Goal: Transaction & Acquisition: Download file/media

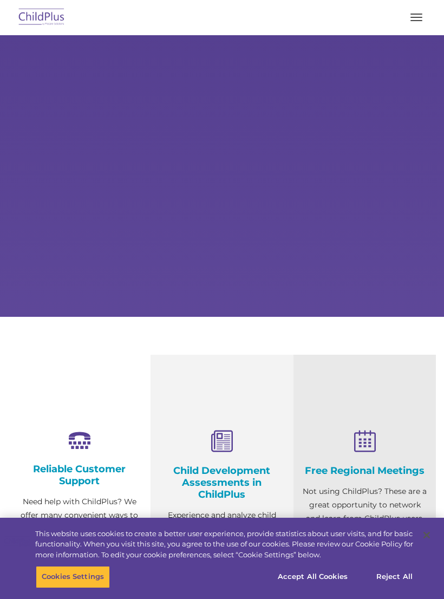
select select "MEDIUM"
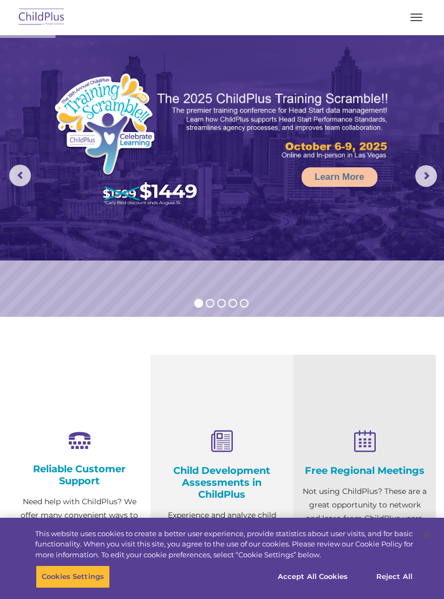
click at [425, 14] on button "button" at bounding box center [416, 17] width 23 height 17
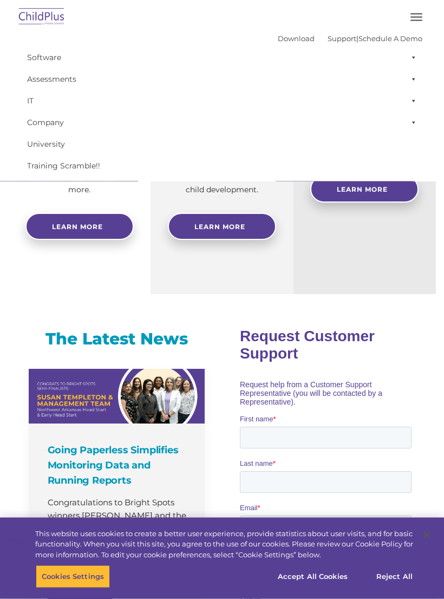
scroll to position [404, 0]
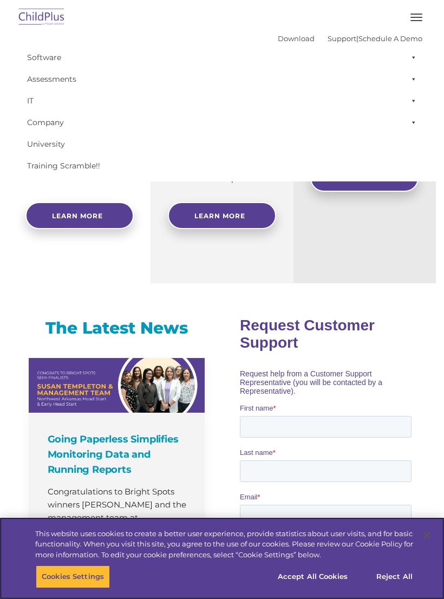
click at [315, 588] on button "Accept All Cookies" at bounding box center [313, 577] width 82 height 23
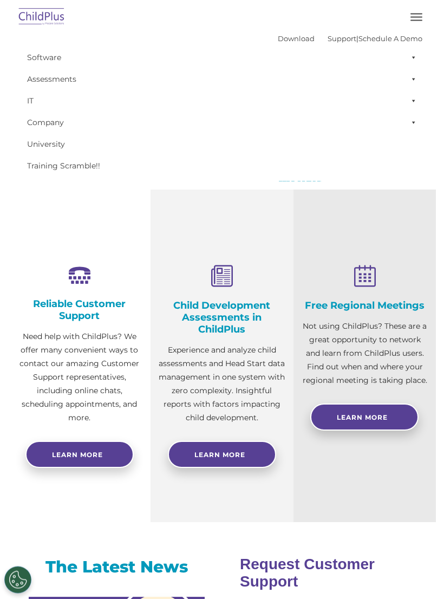
scroll to position [0, 0]
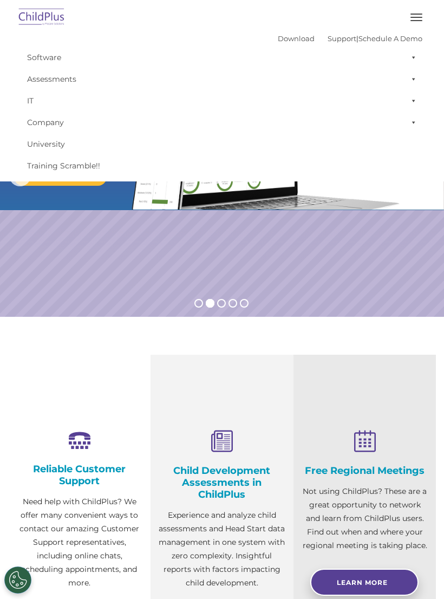
click at [44, 12] on img at bounding box center [41, 17] width 51 height 25
click at [40, 21] on img at bounding box center [41, 17] width 51 height 25
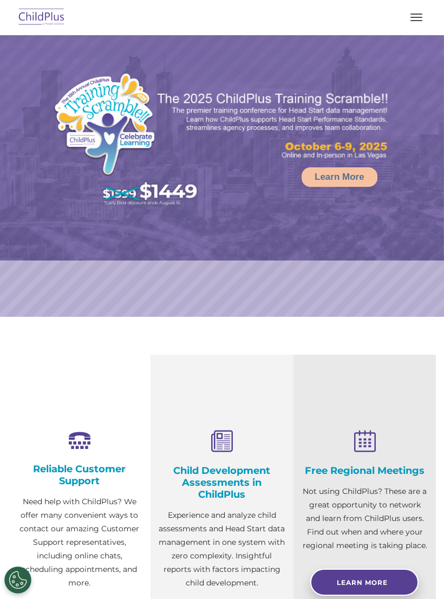
select select "MEDIUM"
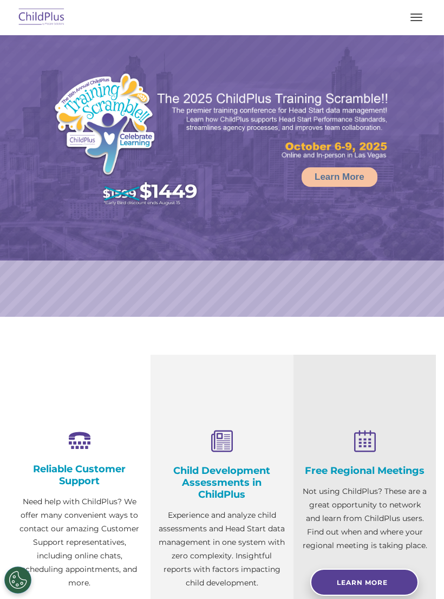
select select "MEDIUM"
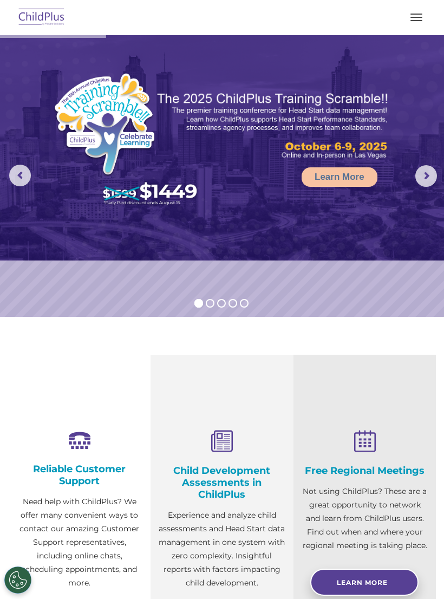
click at [418, 39] on img at bounding box center [222, 147] width 444 height 225
click at [415, 20] on button "button" at bounding box center [416, 17] width 23 height 17
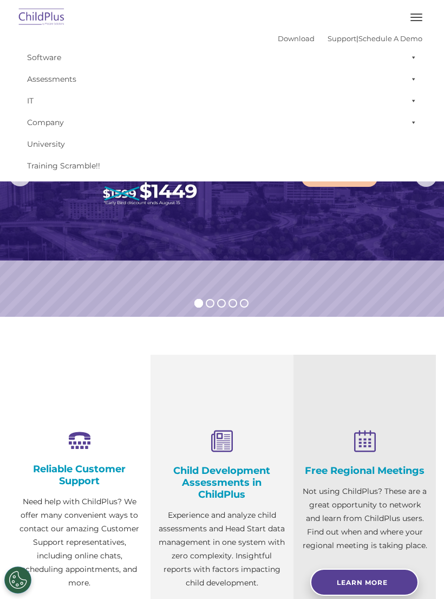
click at [293, 36] on link "Download" at bounding box center [296, 38] width 37 height 9
